Goal: Find specific page/section: Find specific page/section

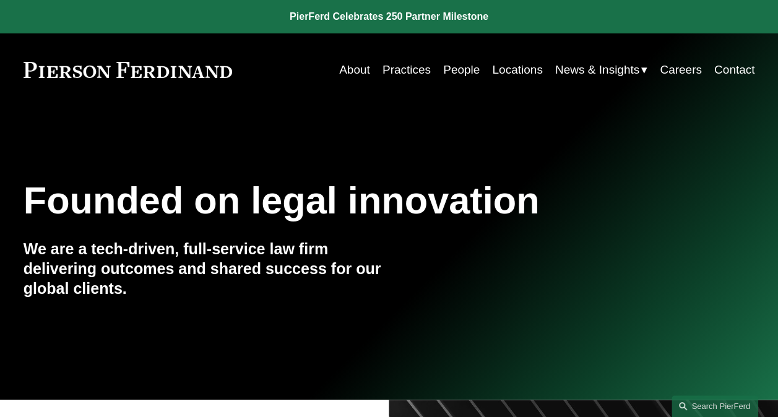
drag, startPoint x: 448, startPoint y: 69, endPoint x: 455, endPoint y: 72, distance: 7.2
click at [448, 69] on link "People" at bounding box center [461, 70] width 37 height 24
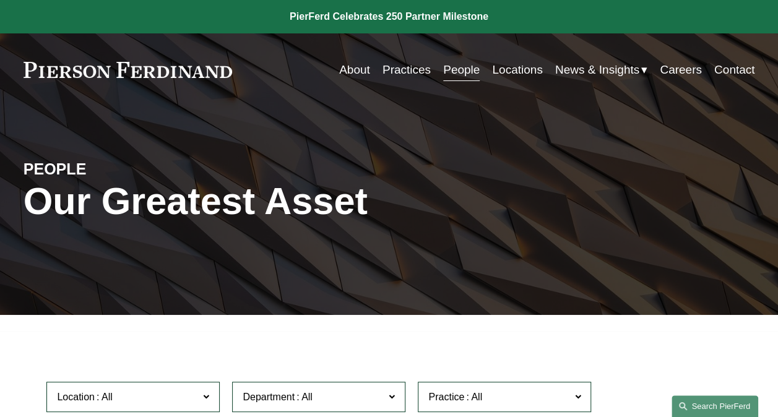
click at [705, 409] on link "Search this site" at bounding box center [715, 407] width 87 height 22
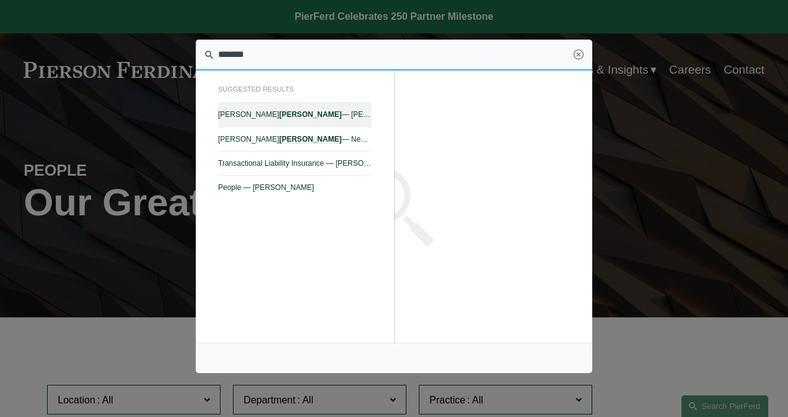
click at [297, 118] on span "[PERSON_NAME] — [PERSON_NAME]" at bounding box center [295, 114] width 154 height 9
type input "*******"
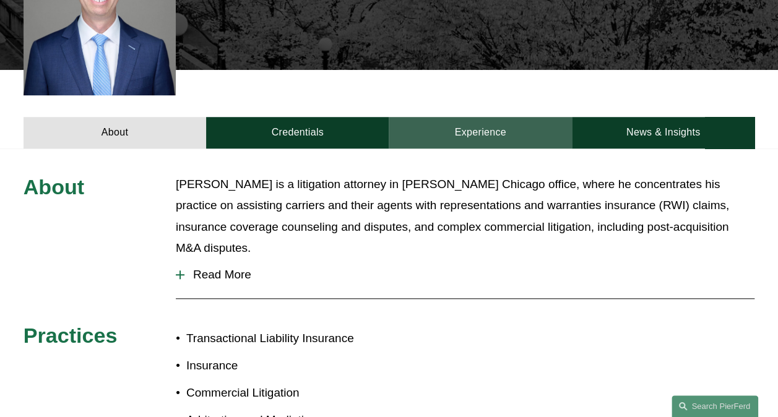
scroll to position [433, 0]
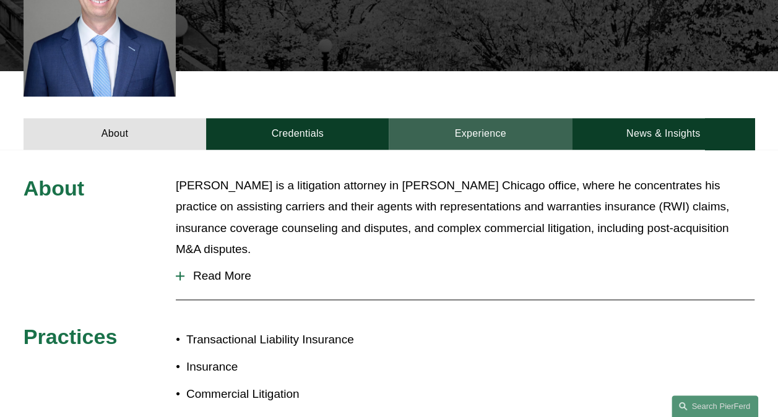
click at [494, 118] on link "Experience" at bounding box center [480, 134] width 183 height 32
